Goal: Task Accomplishment & Management: Manage account settings

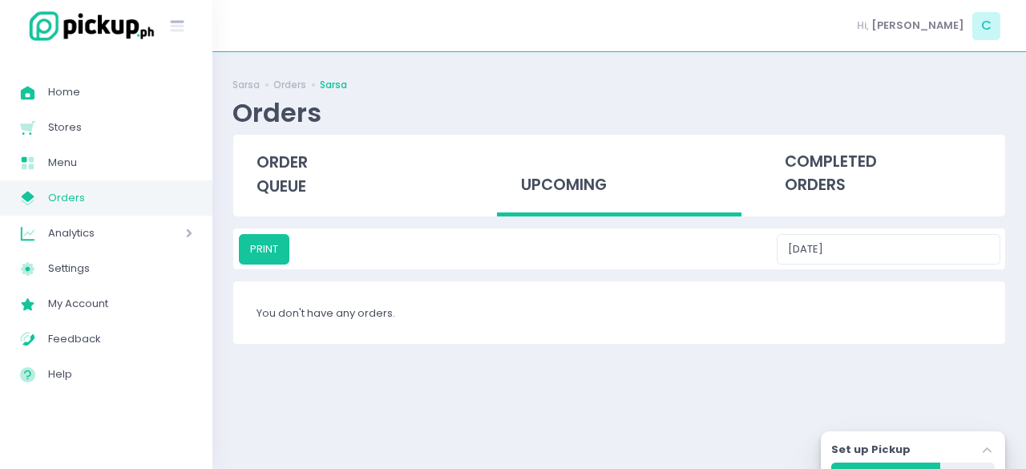
click at [570, 179] on div "upcoming" at bounding box center [619, 176] width 244 height 83
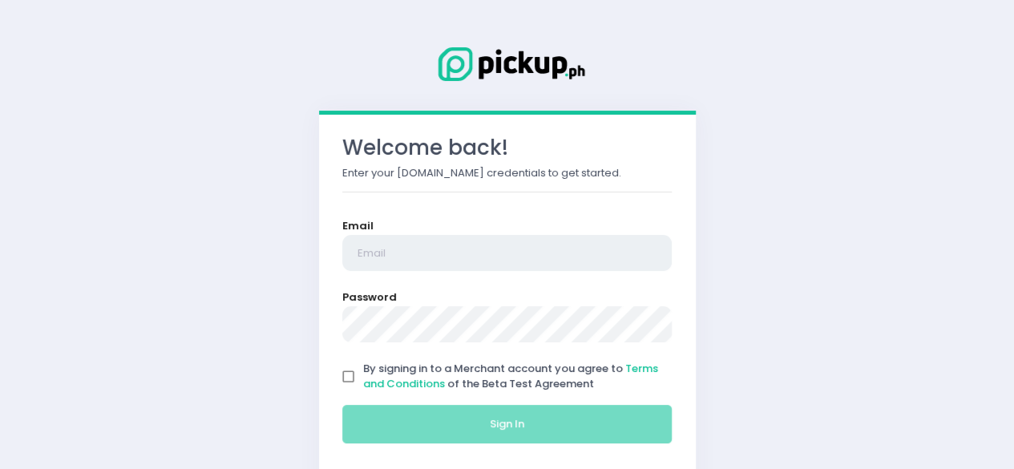
type input "[EMAIL_ADDRESS][DOMAIN_NAME]"
click at [348, 376] on input "By signing in to a Merchant account you agree to Terms and Conditions of the Be…" at bounding box center [349, 377] width 30 height 30
checkbox input "true"
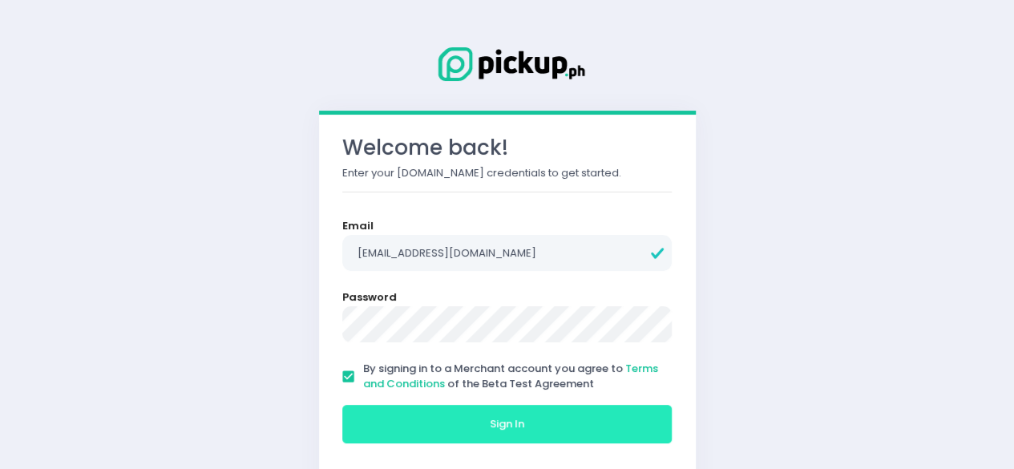
click at [542, 435] on button "Sign In" at bounding box center [507, 424] width 330 height 38
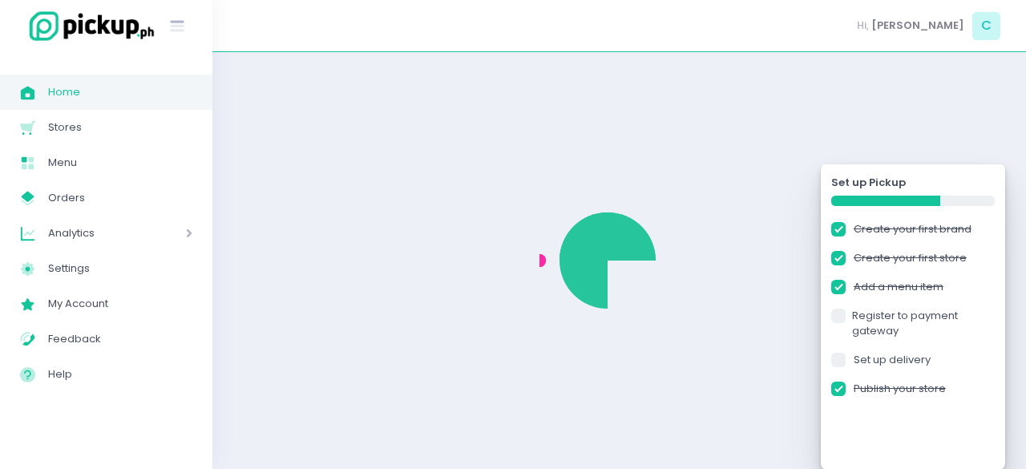
checkbox input "true"
